Goal: Task Accomplishment & Management: Use online tool/utility

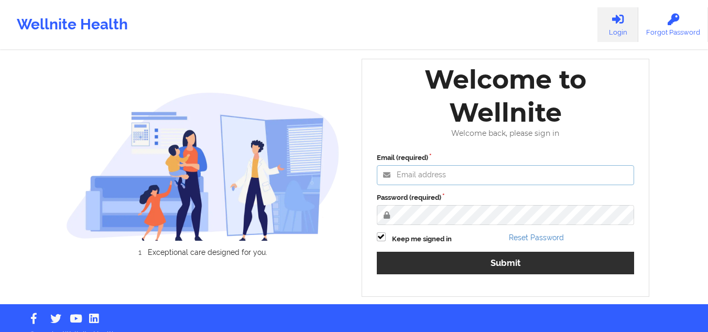
type input "[PERSON_NAME][EMAIL_ADDRESS][DOMAIN_NAME]"
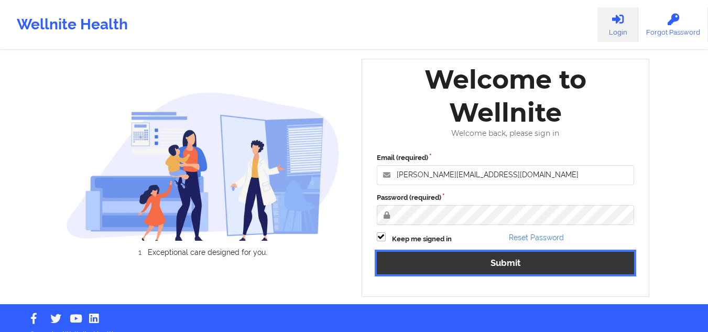
click at [357, 165] on button "Submit" at bounding box center [506, 263] width 258 height 23
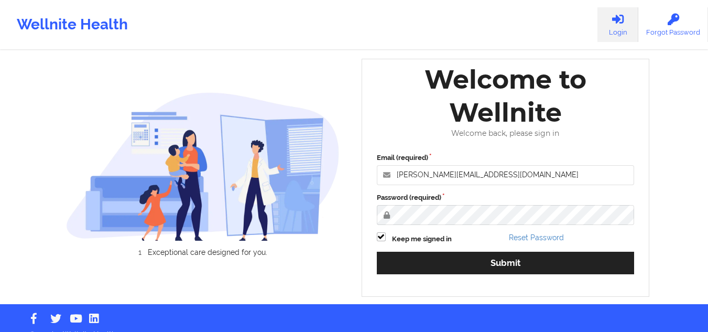
click at [357, 165] on div "Welcome to Wellnite Welcome back, please sign in Email (required) [PERSON_NAME]…" at bounding box center [506, 178] width 288 height 238
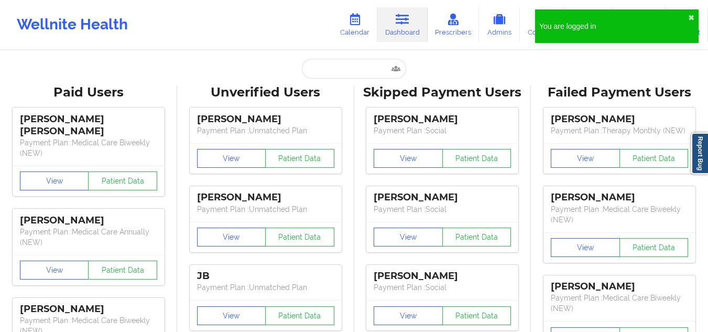
click at [300, 85] on div "Unverified Users" at bounding box center [265, 92] width 162 height 16
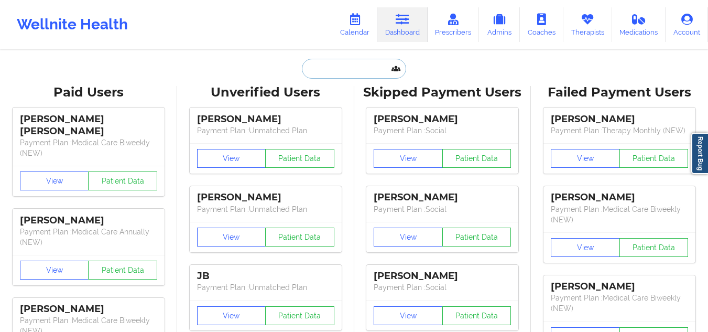
click at [324, 64] on input "text" at bounding box center [354, 69] width 104 height 20
paste input "[PERSON_NAME]"
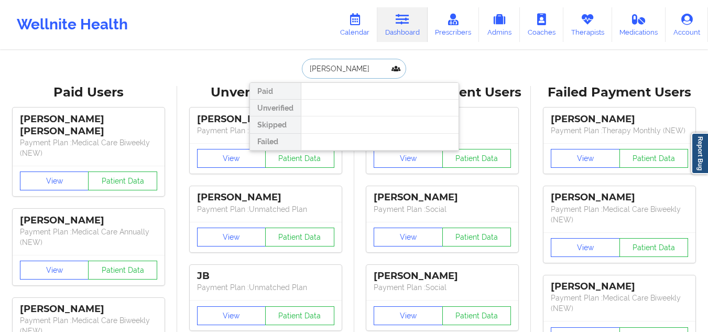
type input "[PERSON_NAME]"
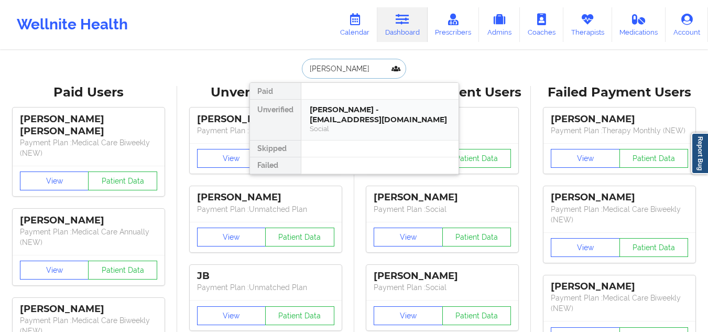
click at [342, 109] on div "[PERSON_NAME] - [EMAIL_ADDRESS][DOMAIN_NAME]" at bounding box center [380, 114] width 140 height 19
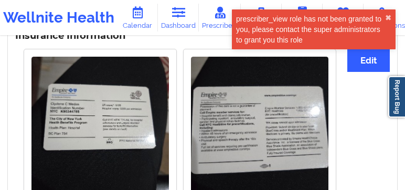
scroll to position [865, 0]
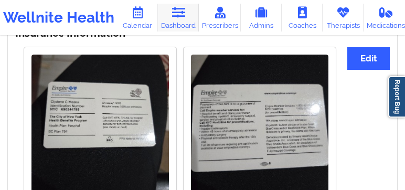
click at [160, 24] on link "Dashboard" at bounding box center [178, 18] width 41 height 28
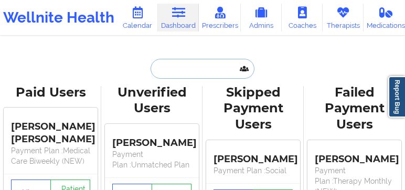
click at [186, 64] on input "text" at bounding box center [202, 69] width 104 height 20
paste input "[PERSON_NAME]"
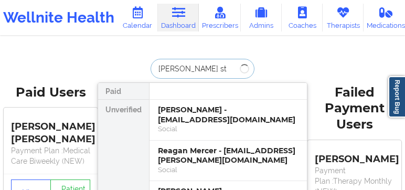
type input "[PERSON_NAME] ste"
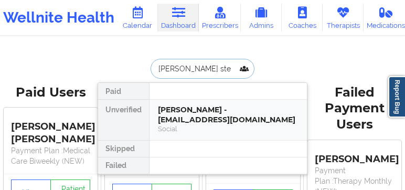
click at [190, 105] on div "[PERSON_NAME] - [EMAIL_ADDRESS][DOMAIN_NAME]" at bounding box center [228, 114] width 140 height 19
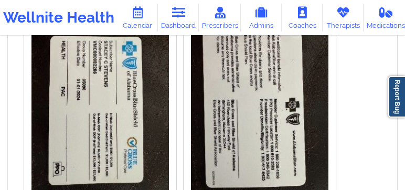
scroll to position [887, 0]
